Goal: Task Accomplishment & Management: Use online tool/utility

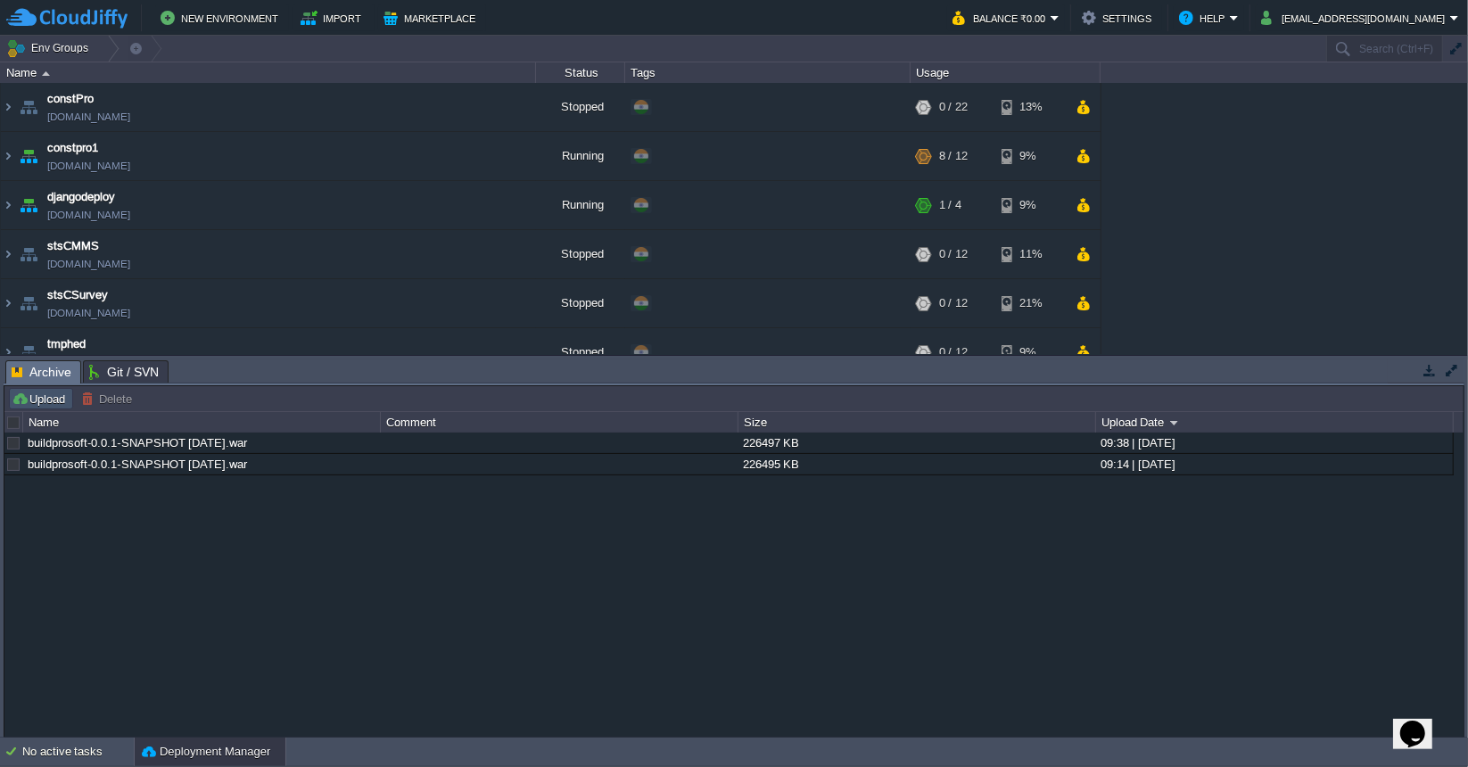
click at [65, 400] on button "Upload" at bounding box center [41, 399] width 59 height 16
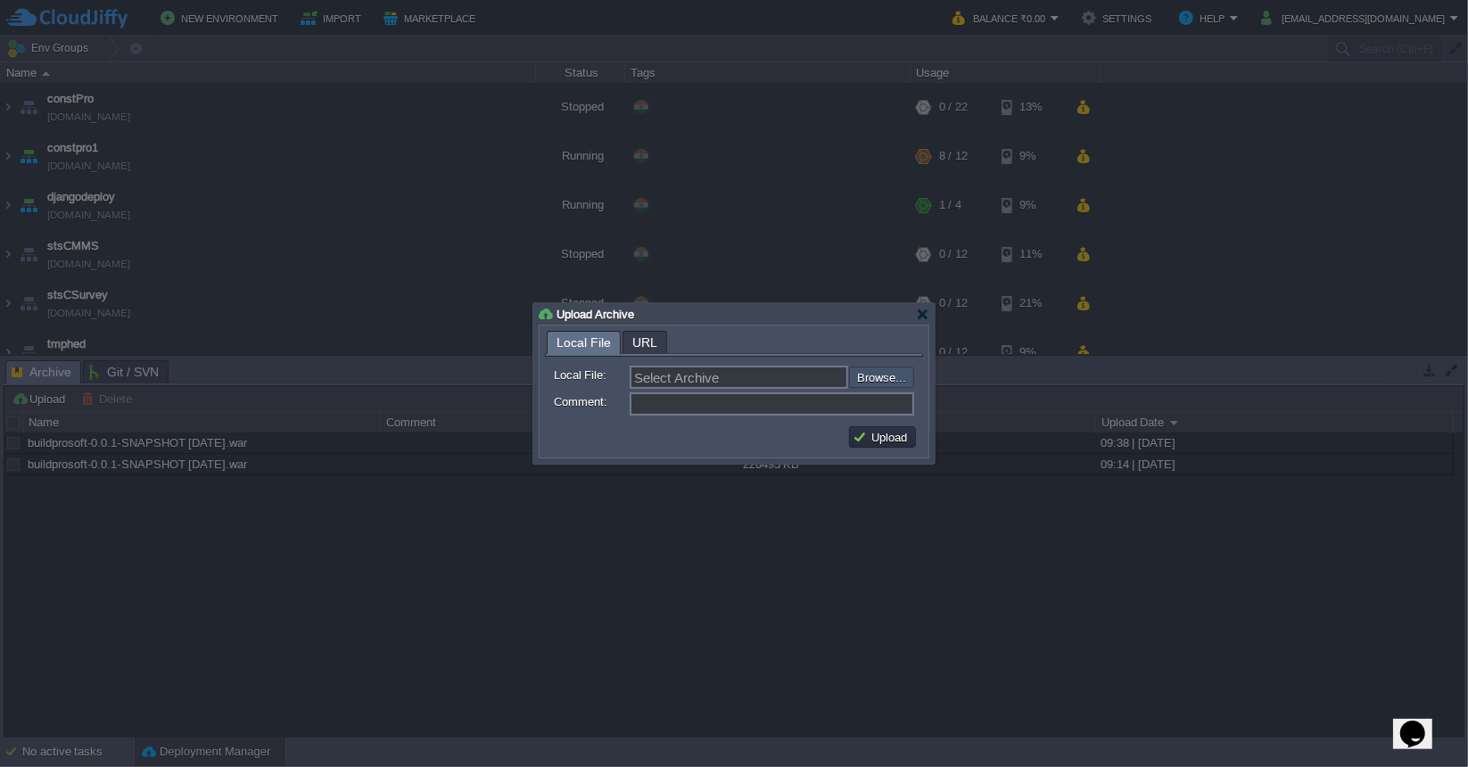
click at [874, 384] on input "file" at bounding box center [802, 377] width 226 height 21
type input "C:\fakepath\buildprosoft-0.0.1-SNAPSHOT [DATE].war"
type input "buildprosoft-0.0.1-SNAPSHOT [DATE].war"
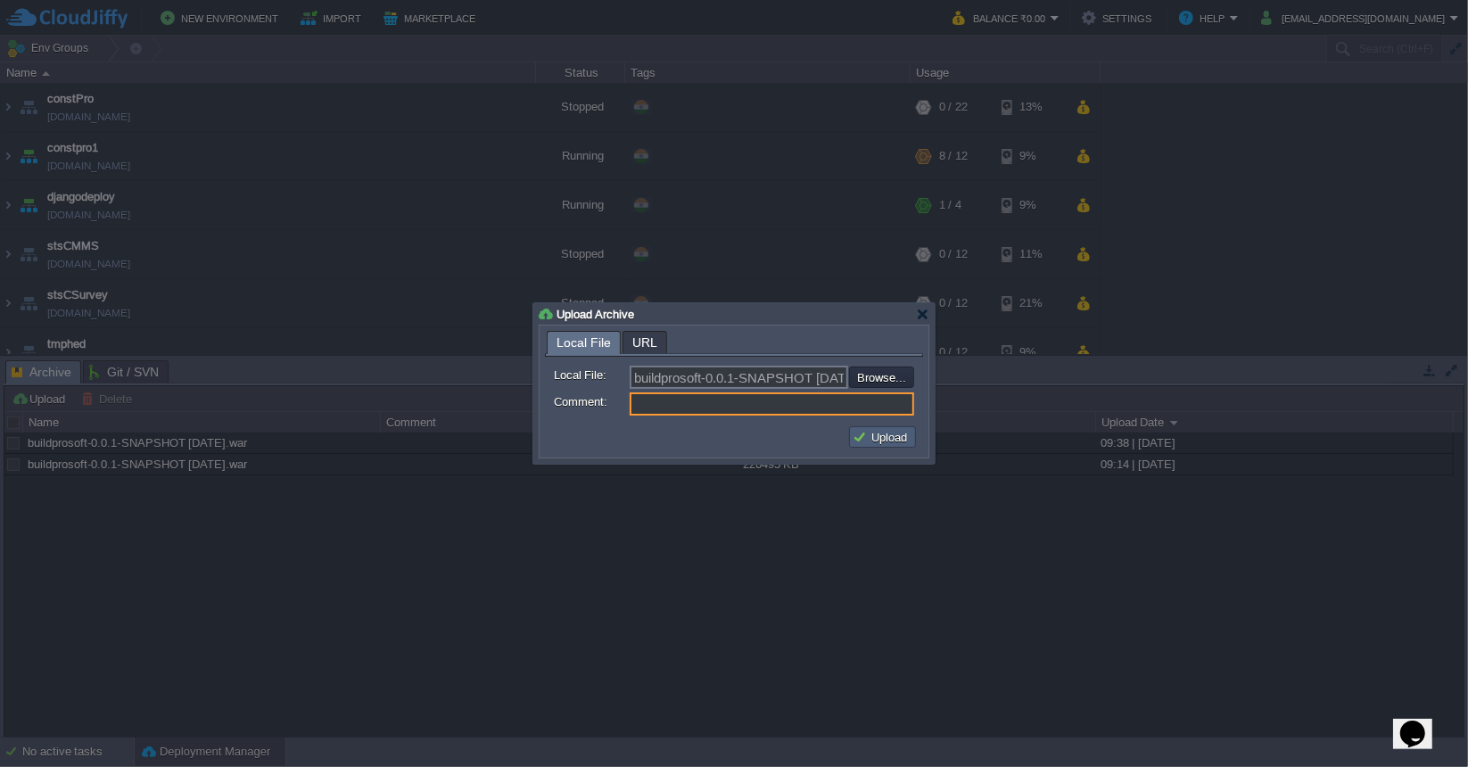
click at [895, 436] on button "Upload" at bounding box center [883, 437] width 60 height 16
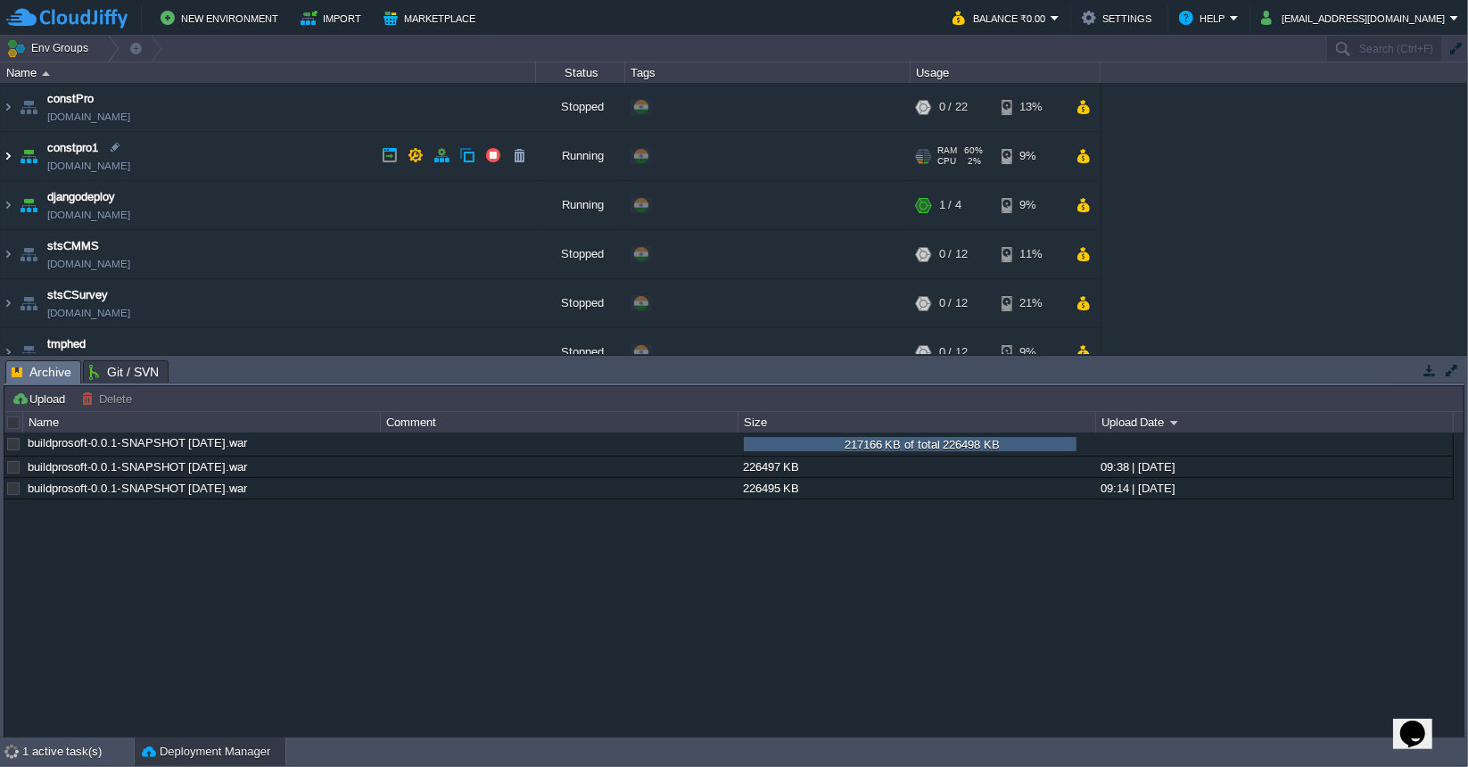
click at [5, 154] on img at bounding box center [8, 156] width 14 height 48
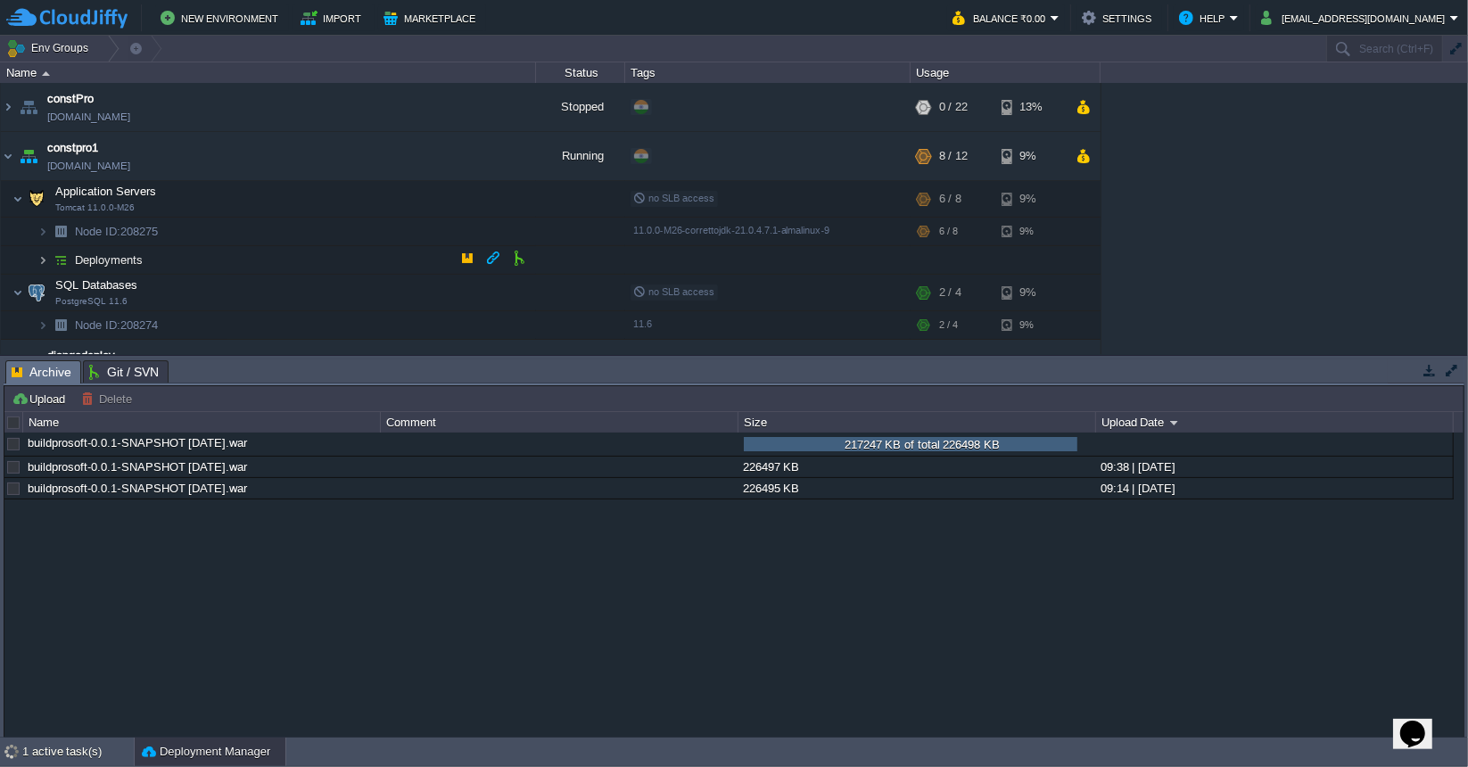
click at [44, 254] on img at bounding box center [42, 260] width 11 height 28
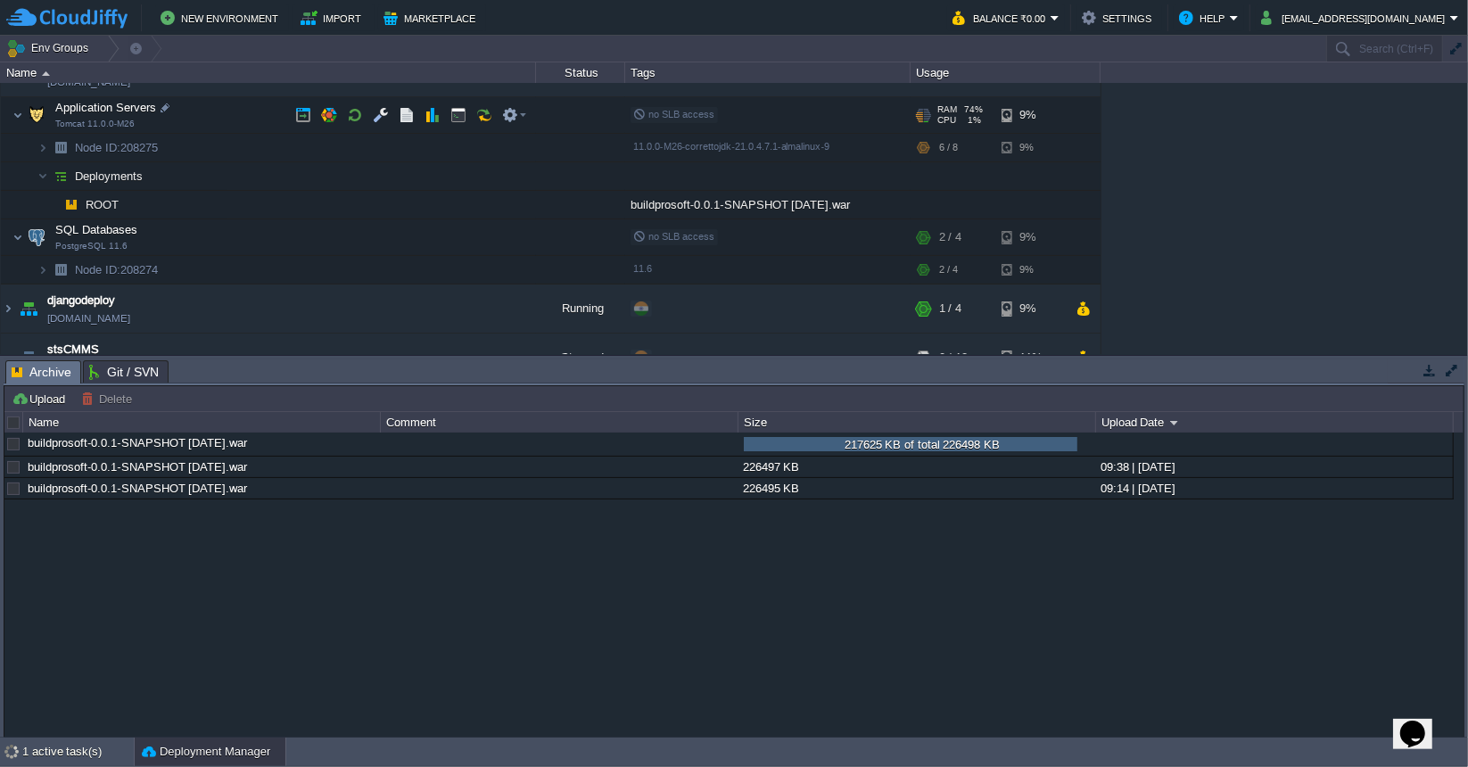
scroll to position [89, 0]
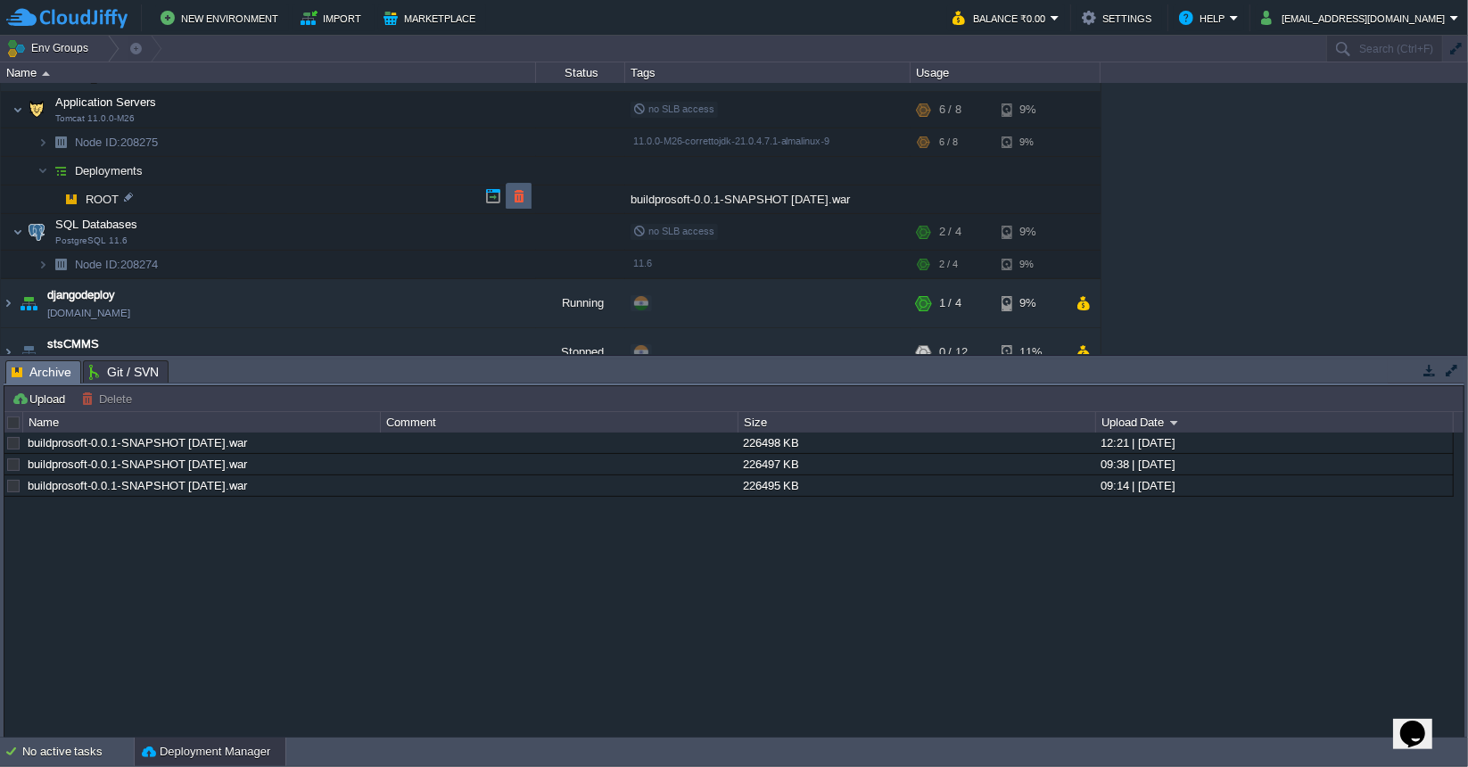
click at [518, 196] on button "button" at bounding box center [519, 196] width 16 height 16
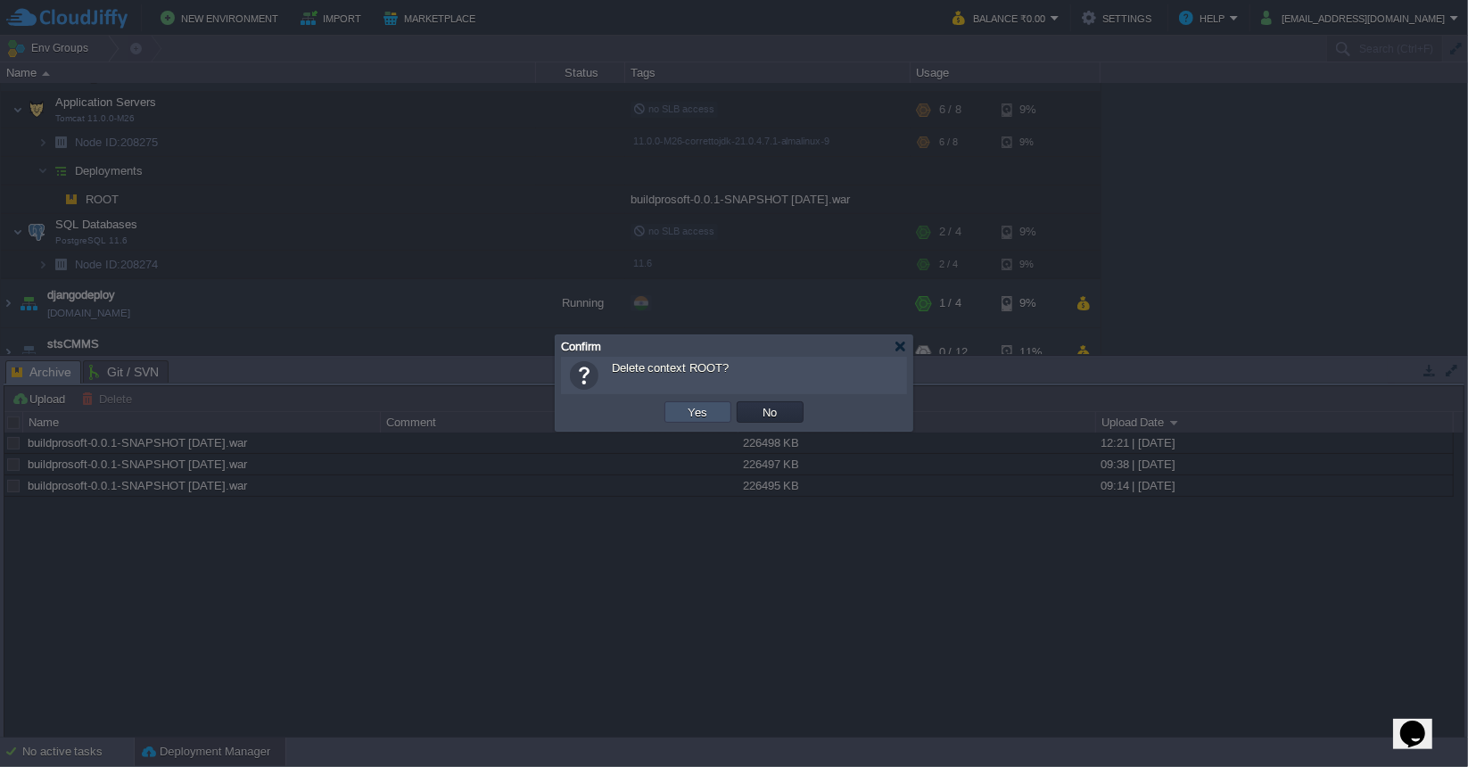
click at [685, 411] on button "Yes" at bounding box center [698, 412] width 30 height 16
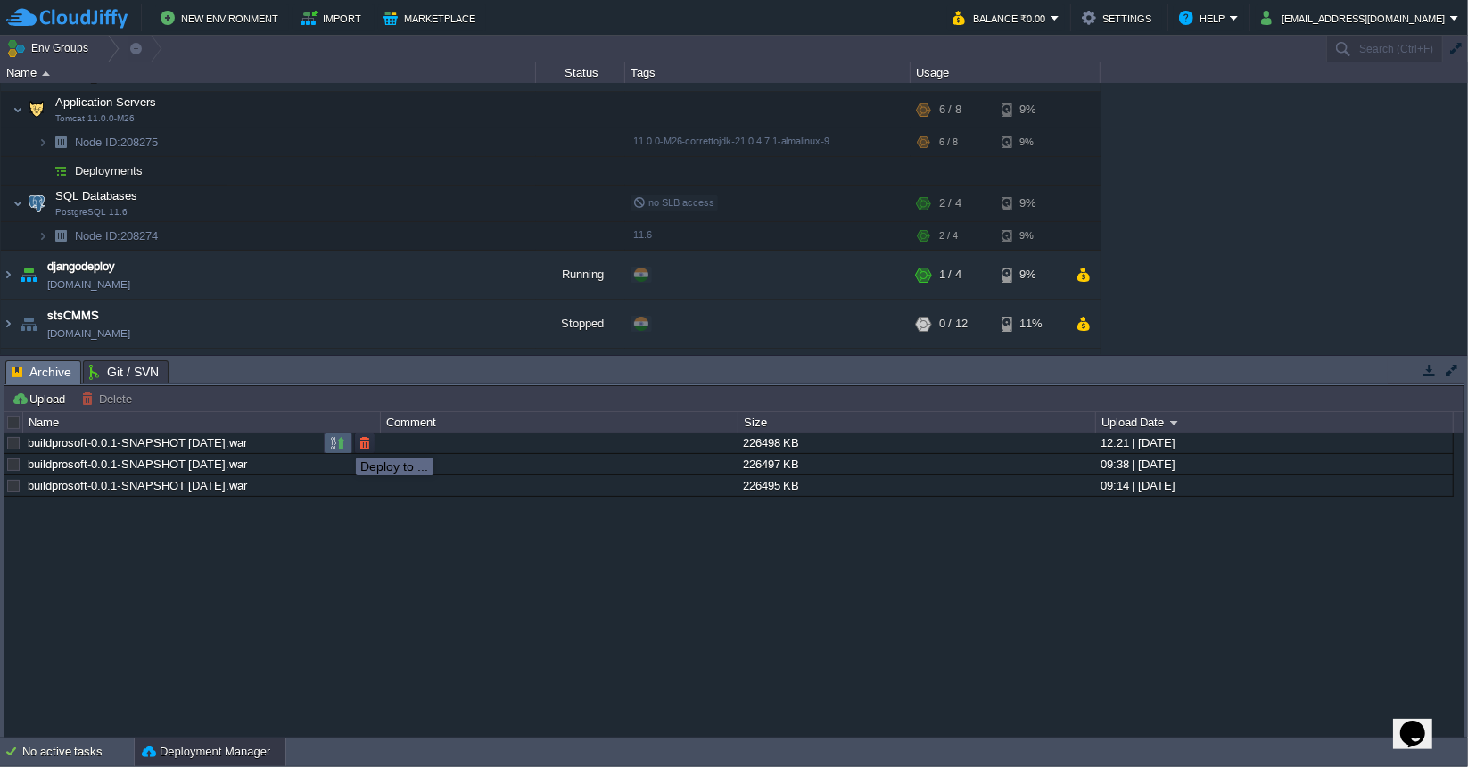
click at [342, 441] on button "button" at bounding box center [338, 443] width 16 height 16
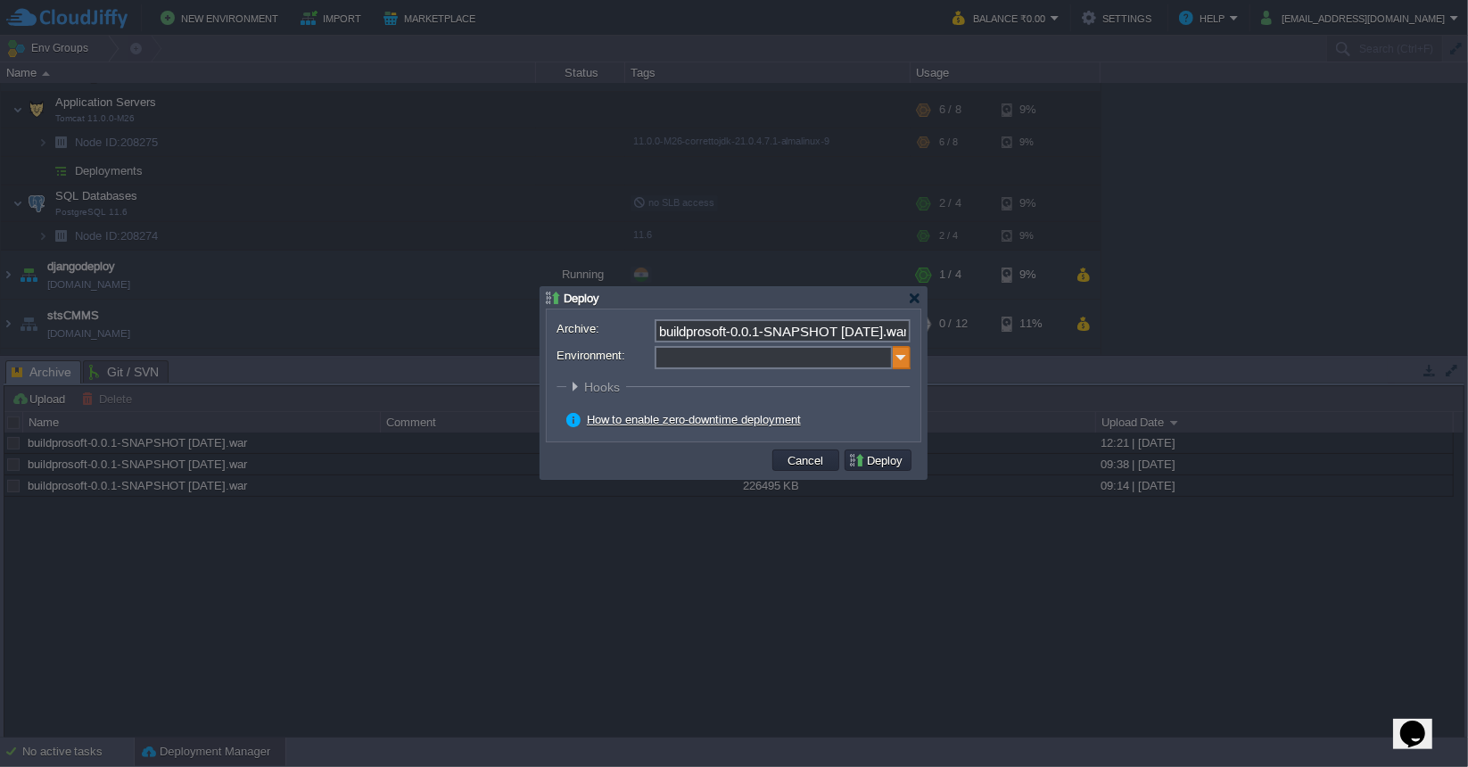
click at [899, 358] on img at bounding box center [902, 357] width 18 height 23
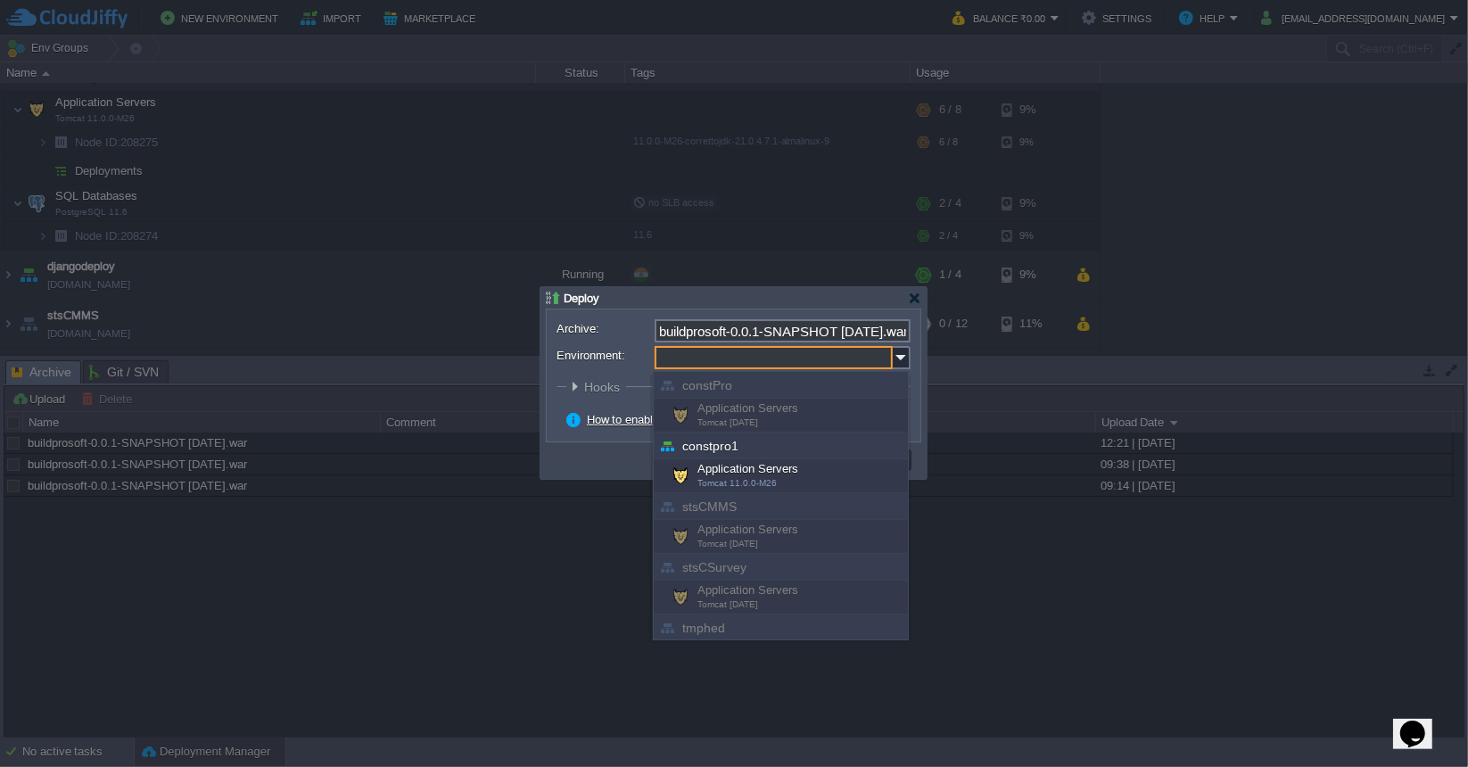
click at [732, 442] on div "constpro1" at bounding box center [781, 446] width 254 height 27
click at [732, 465] on div "Application Servers Tomcat 11.0.0-M26" at bounding box center [781, 476] width 254 height 34
type input "Application Servers (constpro1)"
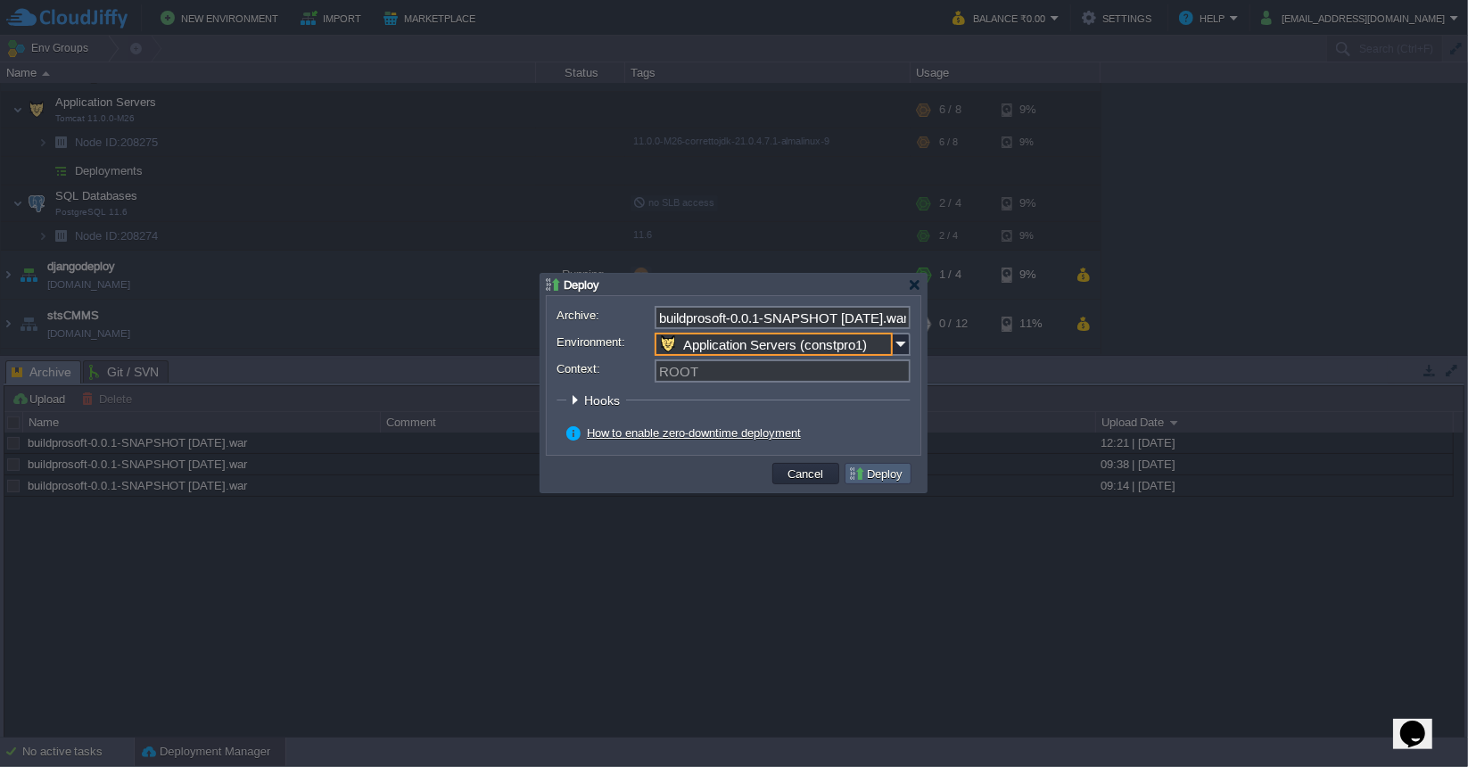
click at [871, 470] on button "Deploy" at bounding box center [878, 474] width 60 height 16
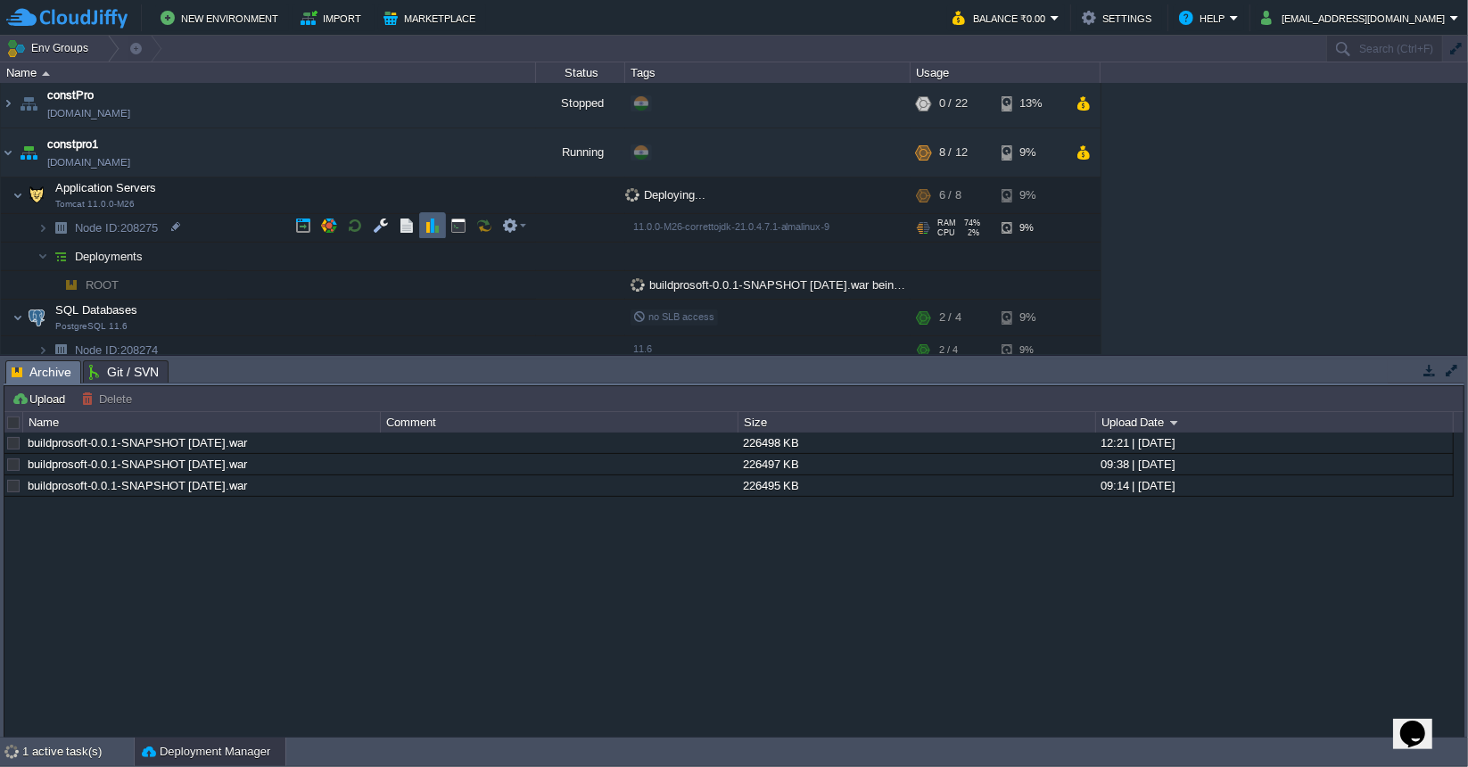
scroll to position [0, 0]
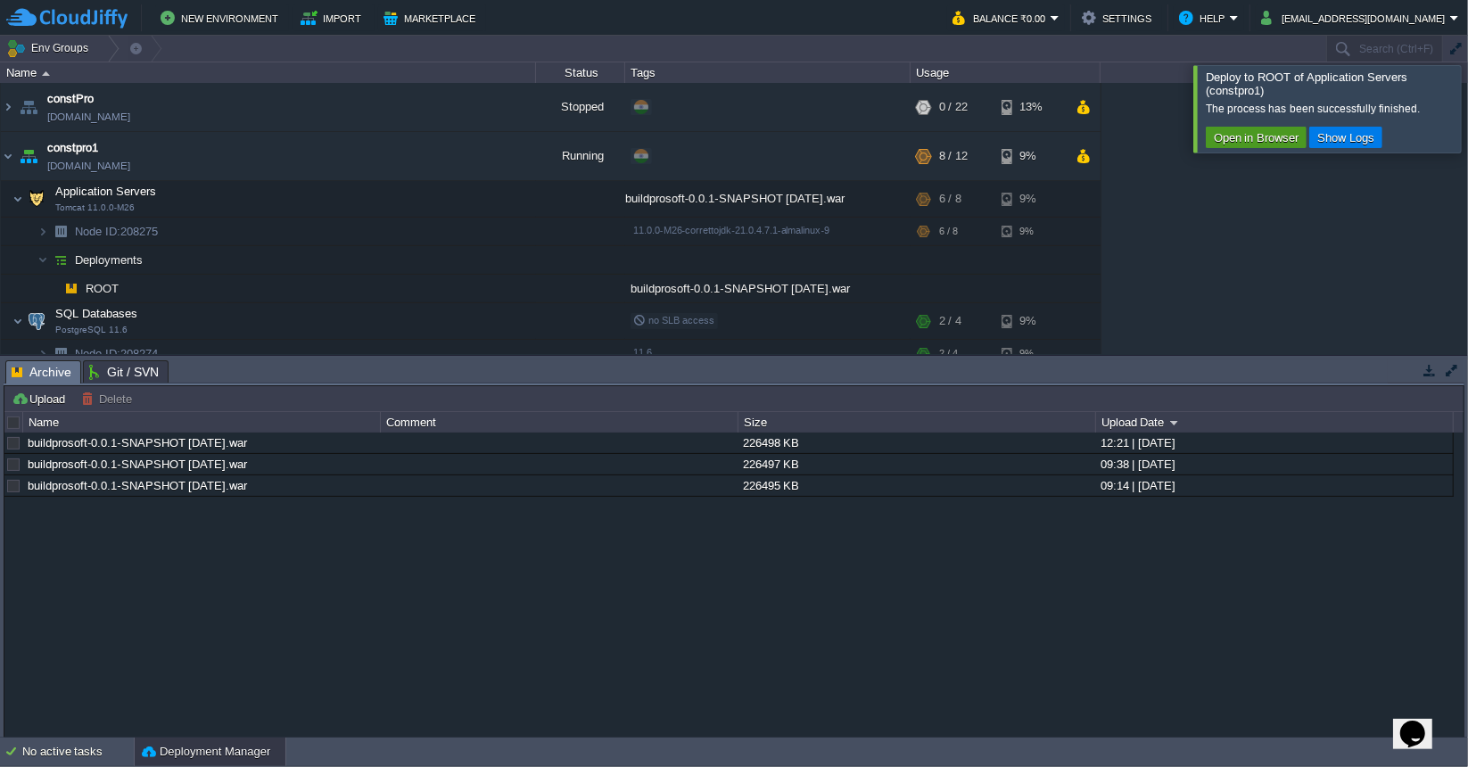
click at [1254, 138] on button "Open in Browser" at bounding box center [1256, 137] width 95 height 16
